Goal: Obtain resource: Download file/media

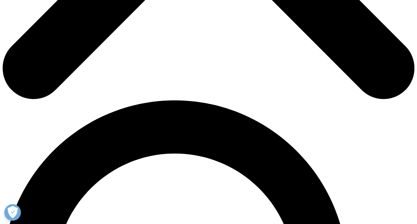
scroll to position [299, 0]
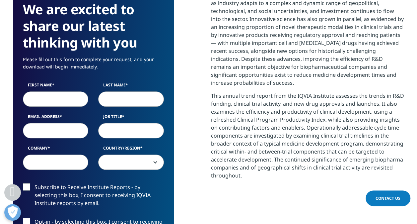
click at [47, 99] on input "First Name" at bounding box center [56, 98] width 66 height 15
type input "[PERSON_NAME]"
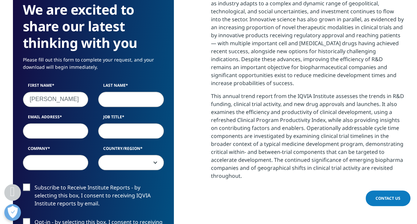
type input "[PERSON_NAME]"
type input "[EMAIL_ADDRESS][DOMAIN_NAME]"
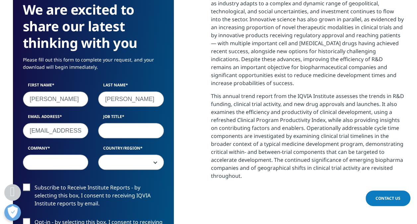
type input "[PERSON_NAME]"
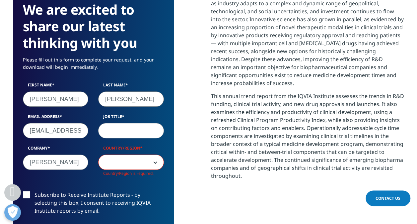
click at [127, 135] on input "Job Title" at bounding box center [131, 130] width 66 height 15
type input "ANALYST"
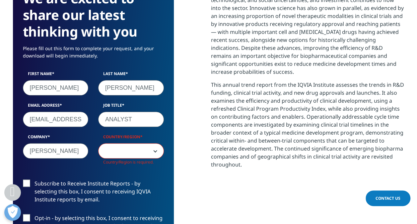
scroll to position [312, 0]
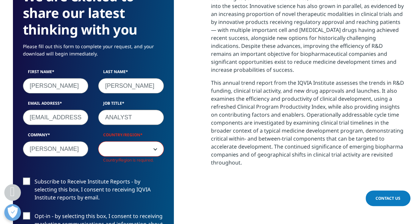
click at [145, 154] on span at bounding box center [131, 148] width 65 height 15
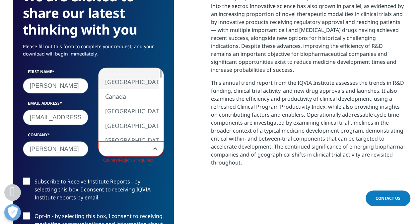
select select "[GEOGRAPHIC_DATA]"
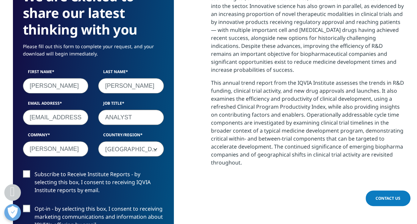
scroll to position [411, 0]
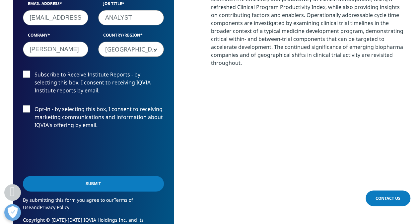
click at [34, 110] on label "Opt-in - by selecting this box, I consent to receiving marketing communications…" at bounding box center [93, 119] width 141 height 28
click at [35, 105] on input "Opt-in - by selecting this box, I consent to receiving marketing communications…" at bounding box center [35, 105] width 0 height 0
click at [35, 104] on div "Subscribe to Receive Institute Reports - by selecting this box, I consent to re…" at bounding box center [93, 104] width 151 height 69
click at [36, 107] on label "Opt-in - by selecting this box, I consent to receiving marketing communications…" at bounding box center [93, 119] width 141 height 28
click at [35, 105] on input "Opt-in - by selecting this box, I consent to receiving marketing communications…" at bounding box center [35, 105] width 0 height 0
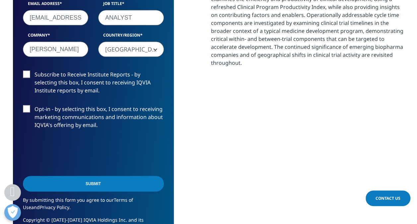
click at [67, 183] on input "Submit" at bounding box center [93, 184] width 141 height 16
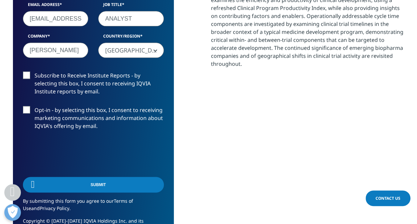
scroll to position [433, 0]
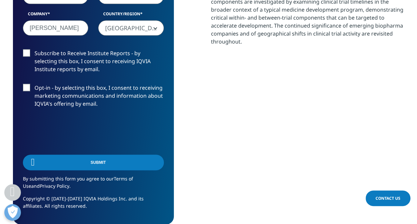
click at [43, 57] on label "Subscribe to Receive Institute Reports - by selecting this box, I consent to re…" at bounding box center [93, 63] width 141 height 28
click at [35, 49] on input "Subscribe to Receive Institute Reports - by selecting this box, I consent to re…" at bounding box center [35, 49] width 0 height 0
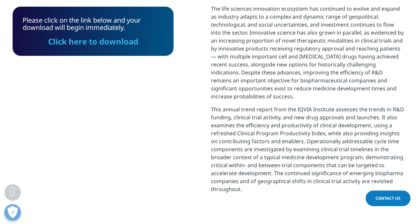
scroll to position [267, 0]
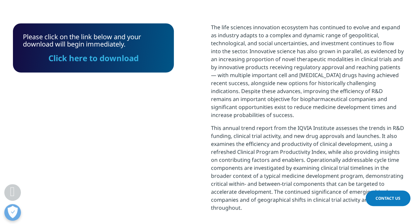
click at [95, 59] on link "Click here to download" at bounding box center [93, 57] width 90 height 11
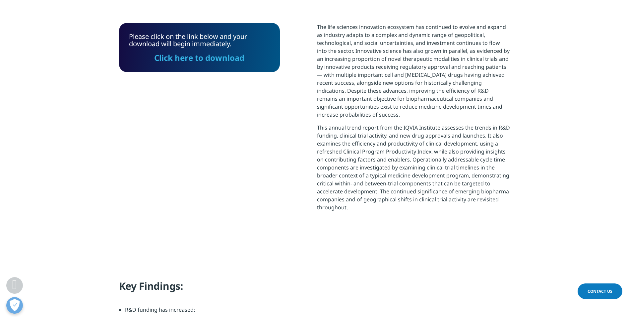
scroll to position [210, 391]
